Goal: Find specific page/section: Find specific page/section

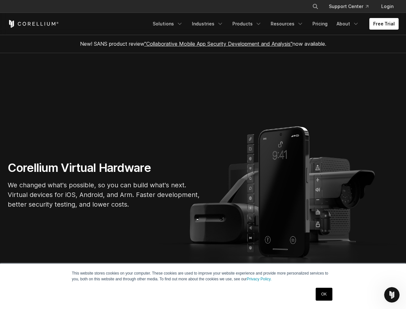
click at [203, 154] on section "Corellium Virtual Hardware We changed what's possible, so you can build what's …" at bounding box center [203, 187] width 406 height 269
click at [315, 6] on icon "Search" at bounding box center [315, 6] width 5 height 5
click at [315, 6] on div "×" at bounding box center [316, 6] width 6 height 10
click at [392, 295] on icon "Open Intercom Messenger" at bounding box center [392, 294] width 11 height 11
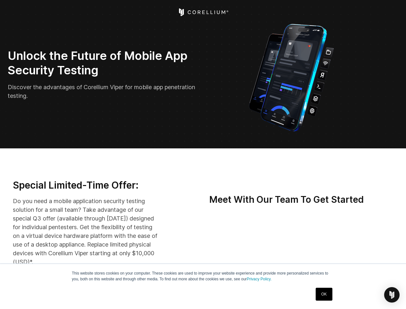
click at [392, 295] on img "Open Intercom Messenger" at bounding box center [392, 295] width 8 height 8
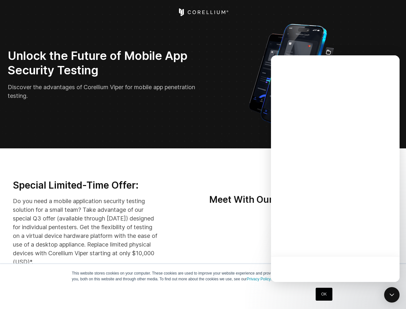
click at [343, 243] on div at bounding box center [335, 168] width 129 height 226
click at [373, 243] on div at bounding box center [335, 168] width 129 height 226
